Goal: Task Accomplishment & Management: Use online tool/utility

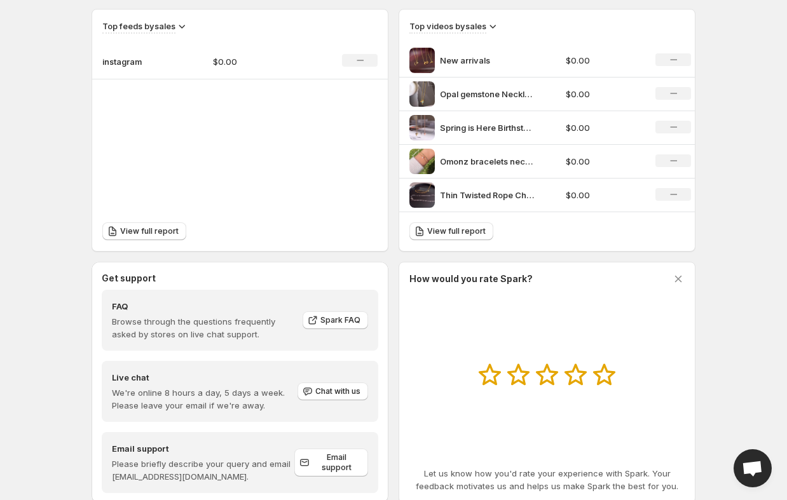
scroll to position [445, 0]
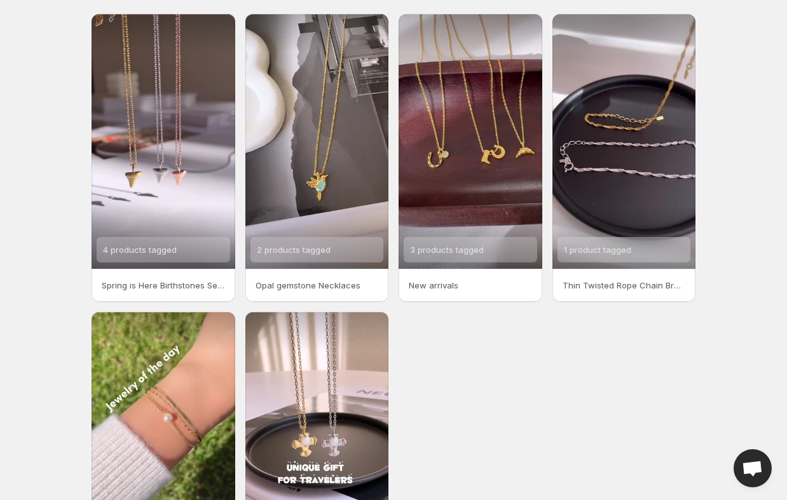
scroll to position [64, 0]
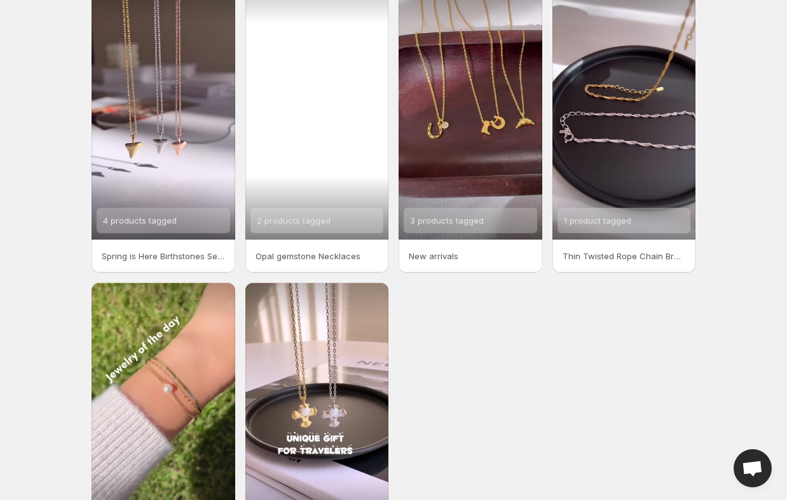
click at [341, 173] on div "2 products tagged" at bounding box center [317, 112] width 144 height 255
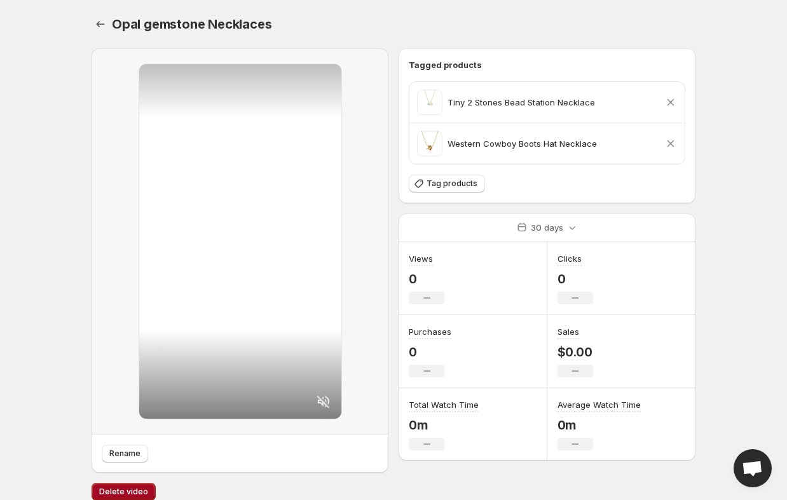
click at [110, 491] on button "Delete video" at bounding box center [124, 492] width 64 height 18
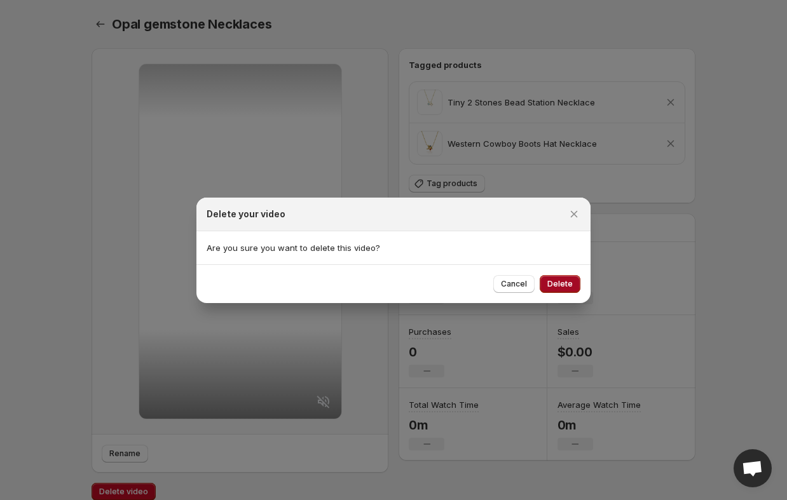
click at [550, 283] on span "Delete" at bounding box center [559, 284] width 25 height 10
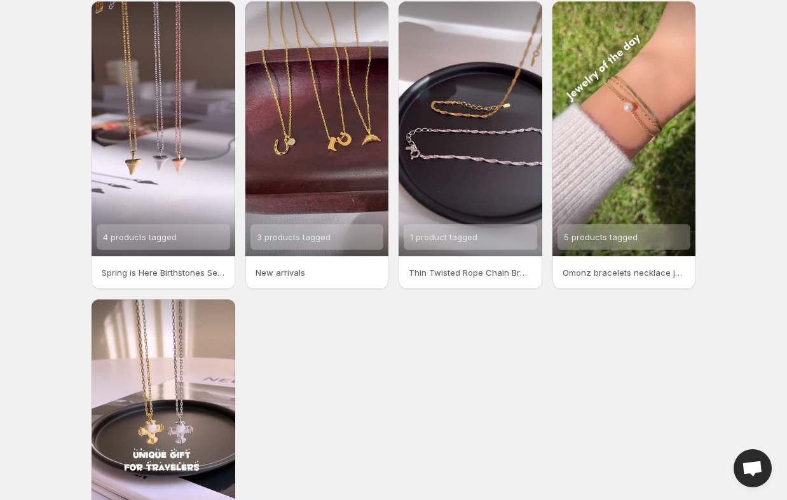
scroll to position [5, 0]
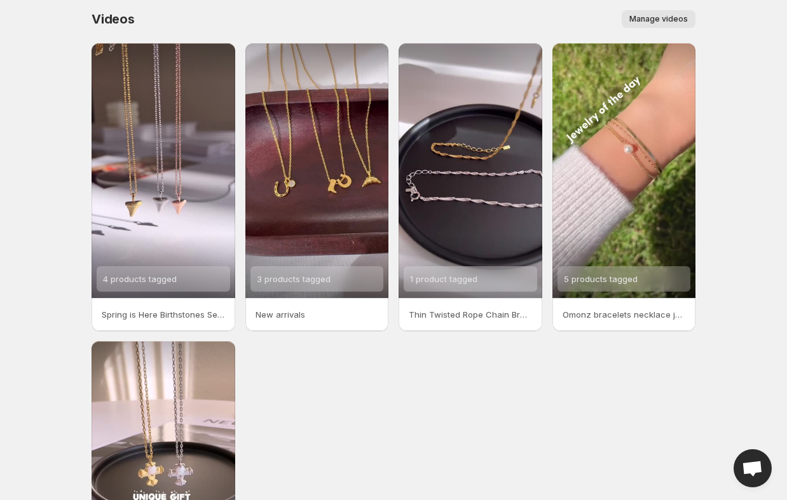
click at [671, 16] on span "Manage videos" at bounding box center [658, 19] width 58 height 10
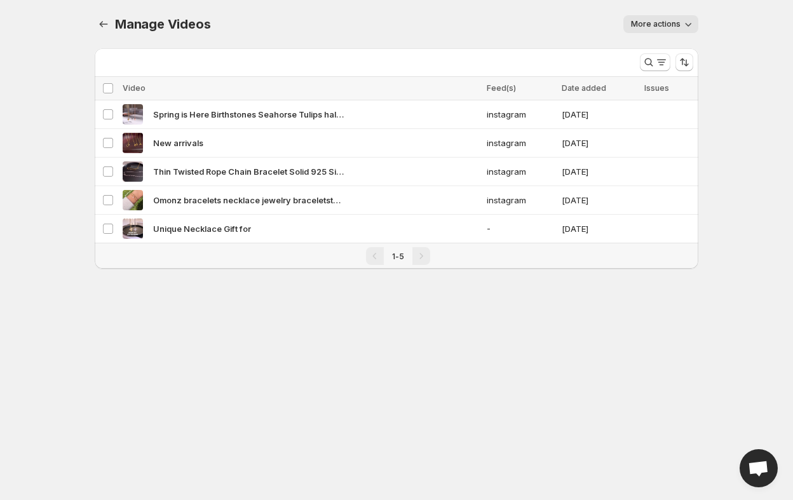
click at [680, 23] on span "More actions" at bounding box center [656, 24] width 50 height 10
click at [494, 45] on div "Manage Videos. This page is ready Manage Videos More actions More actions More …" at bounding box center [397, 24] width 604 height 48
click at [101, 24] on icon "Manage Videos" at bounding box center [104, 24] width 8 height 6
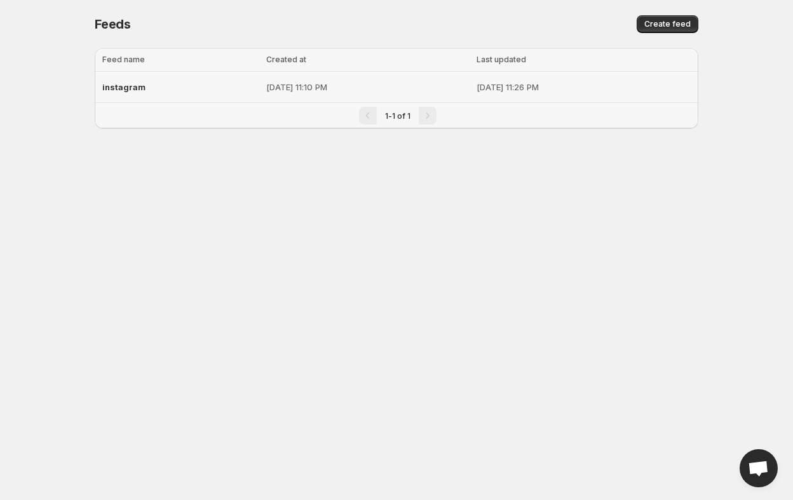
click at [131, 91] on span "instagram" at bounding box center [123, 87] width 43 height 10
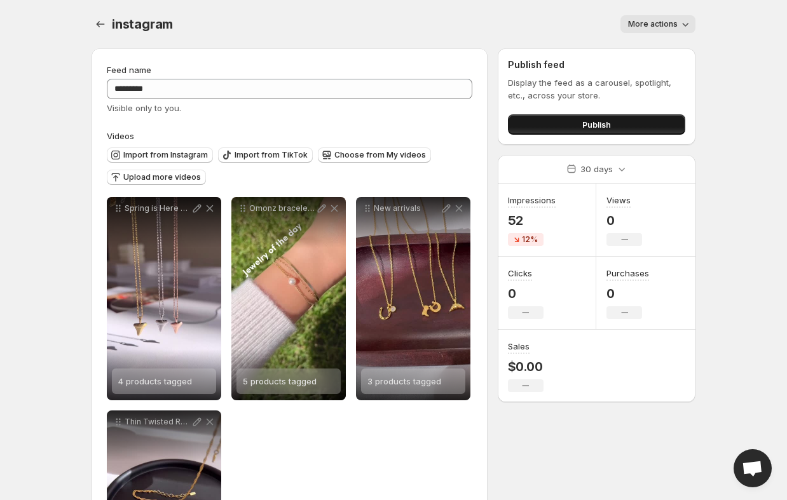
click at [630, 126] on button "Publish" at bounding box center [596, 124] width 177 height 20
